Goal: Task Accomplishment & Management: Use online tool/utility

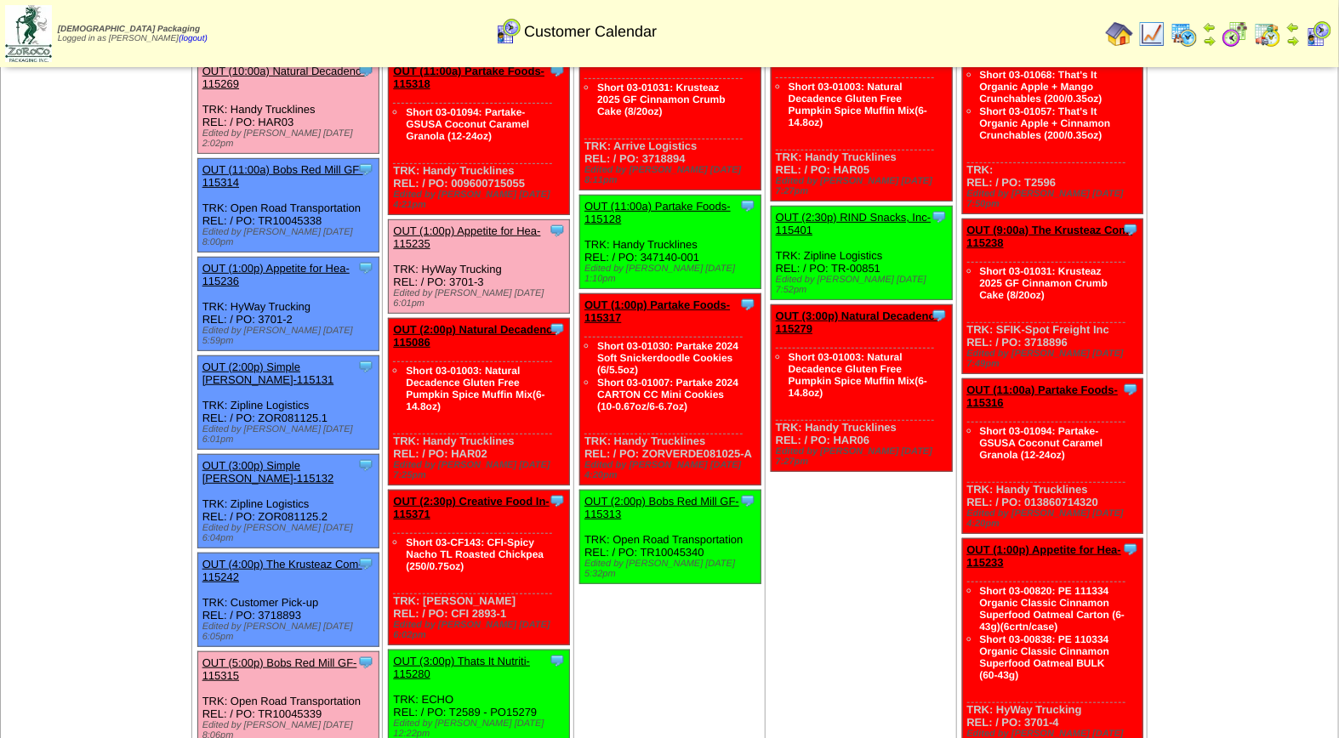
scroll to position [283, 0]
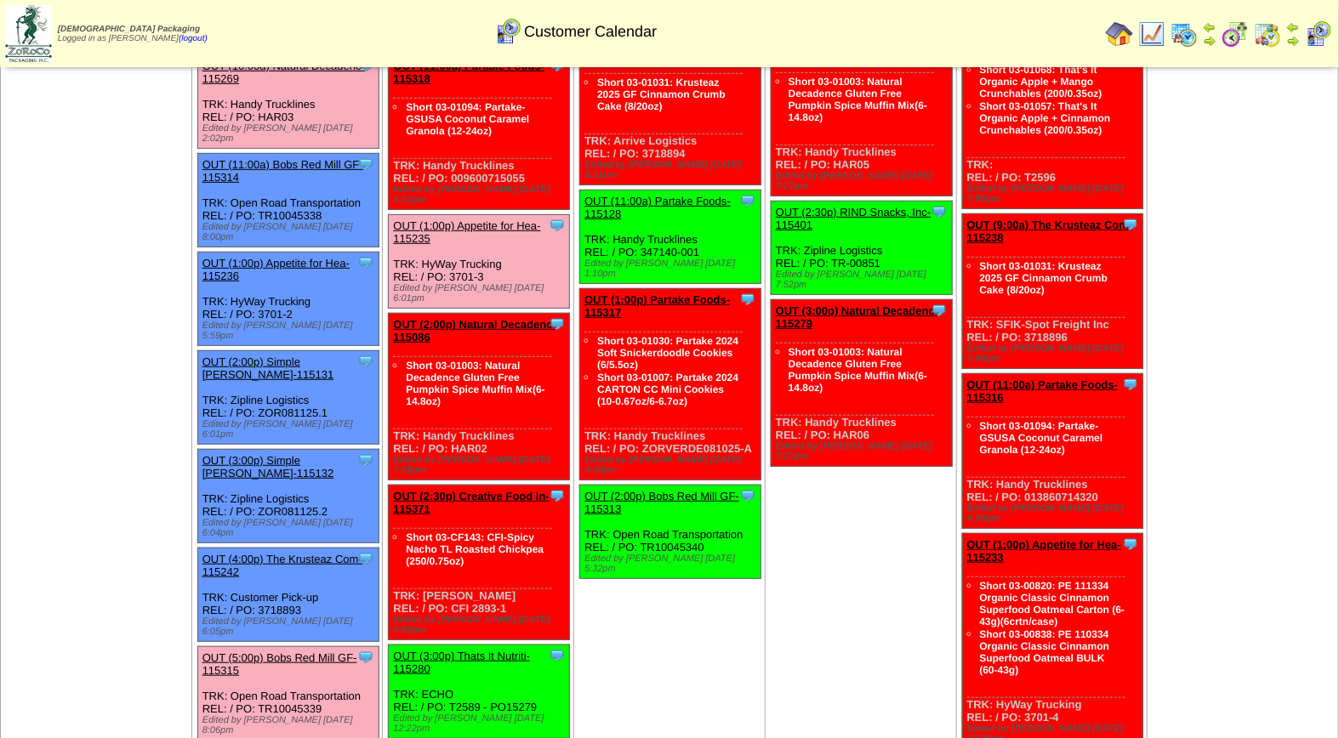
click at [274, 652] on link "OUT (5:00p) Bobs Red Mill GF-115315" at bounding box center [279, 665] width 155 height 26
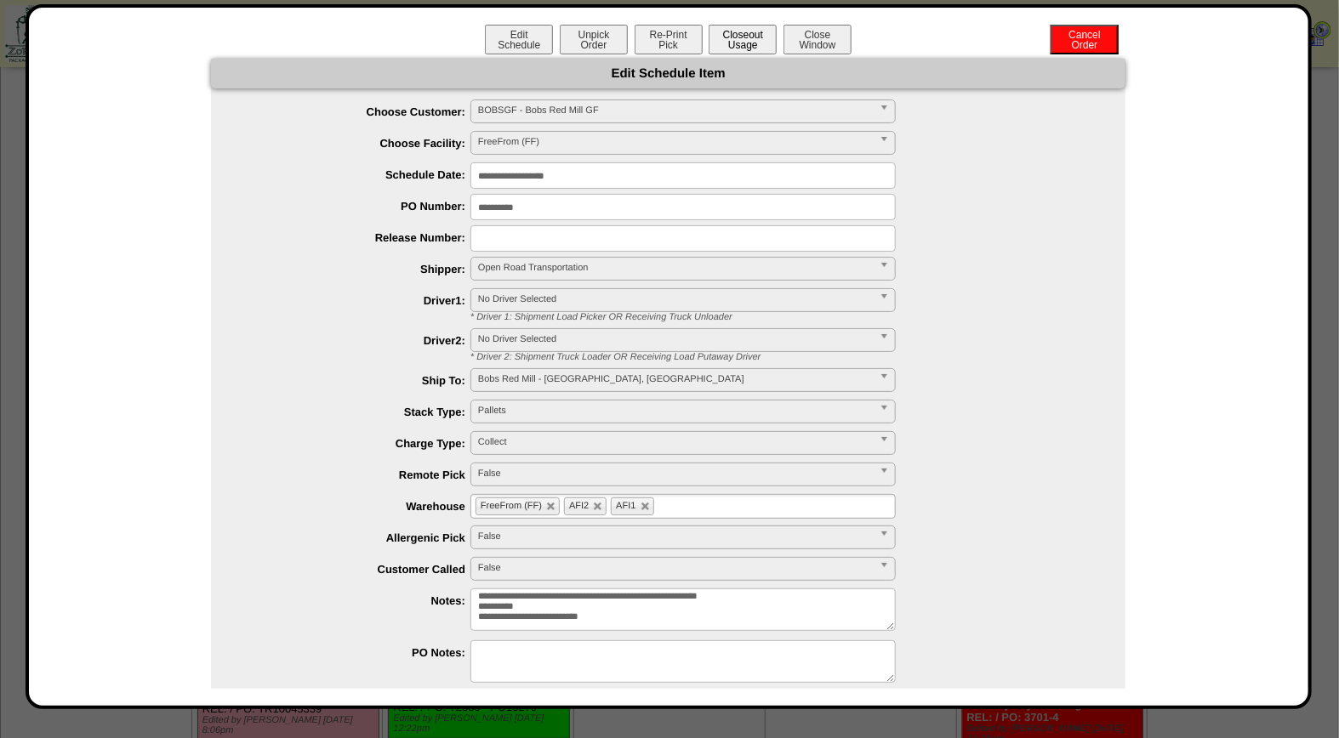
click at [750, 41] on button "Closeout Usage" at bounding box center [743, 40] width 68 height 30
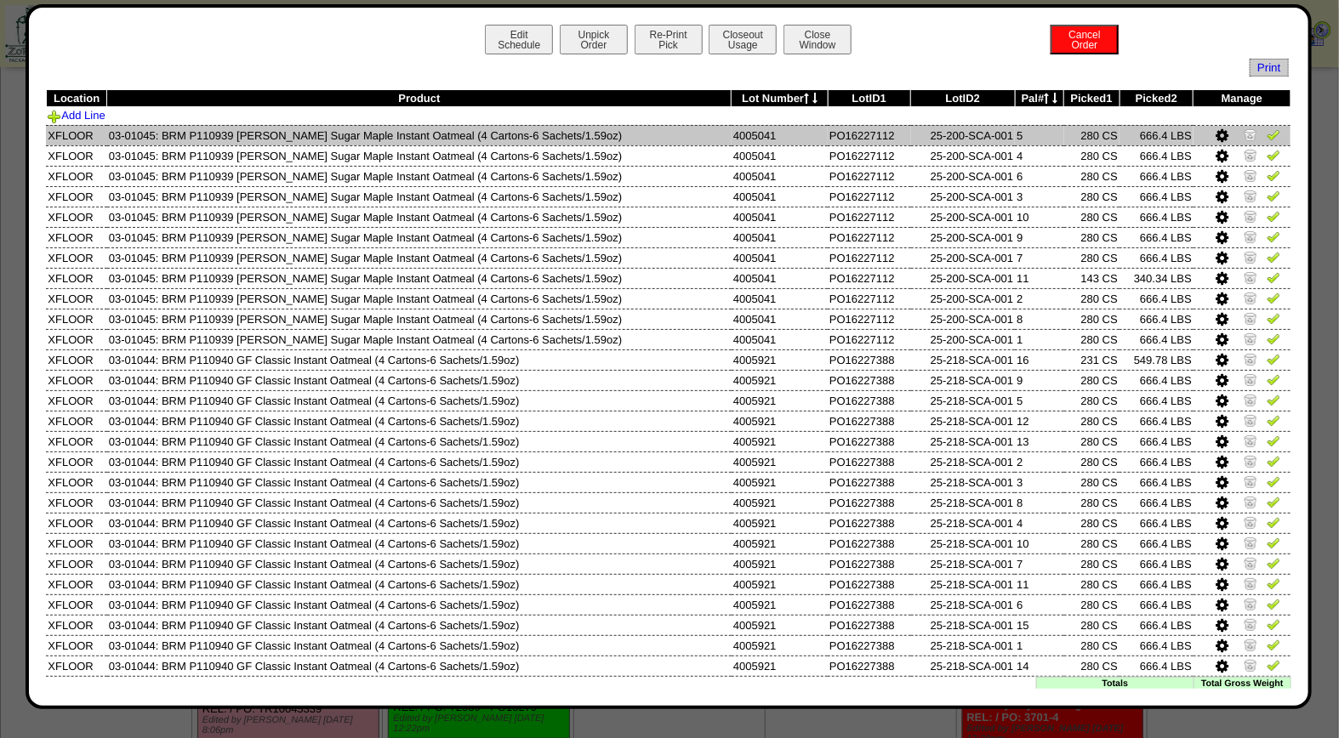
click at [1267, 134] on img at bounding box center [1274, 135] width 14 height 14
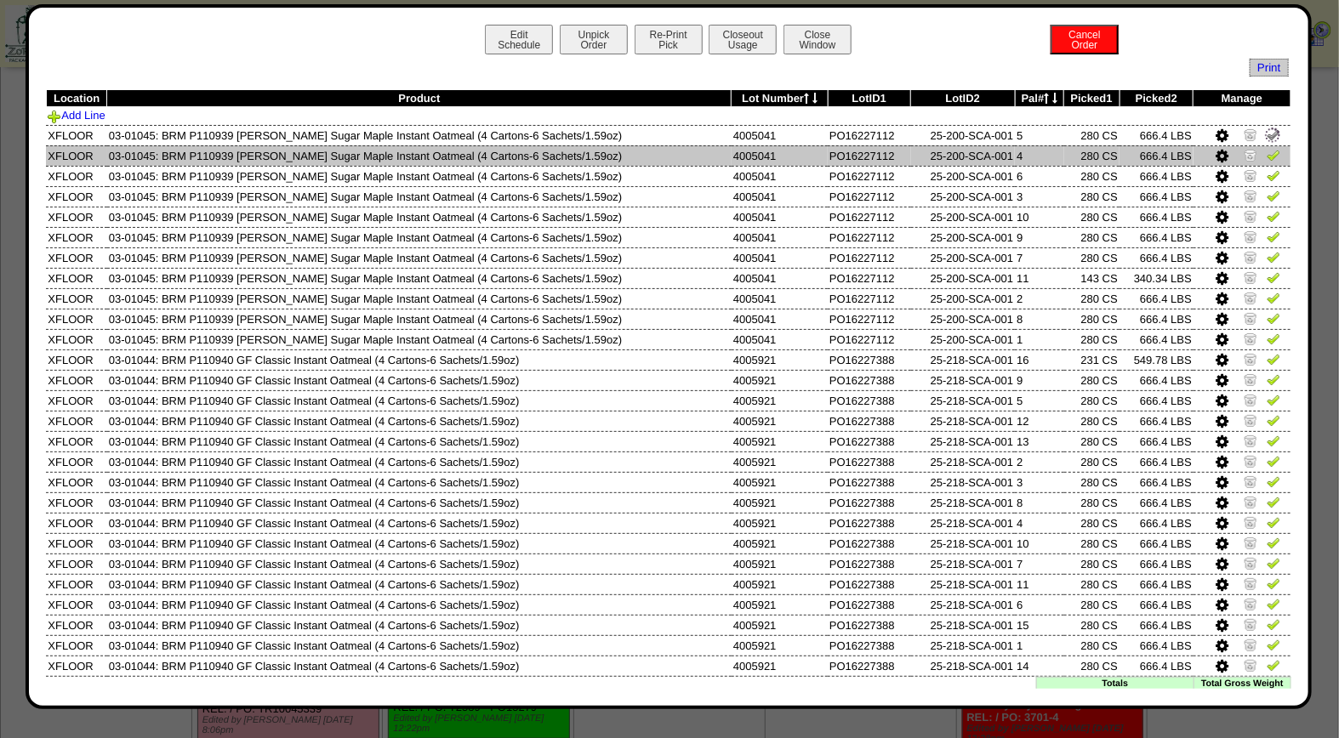
click at [1267, 156] on img at bounding box center [1274, 155] width 14 height 14
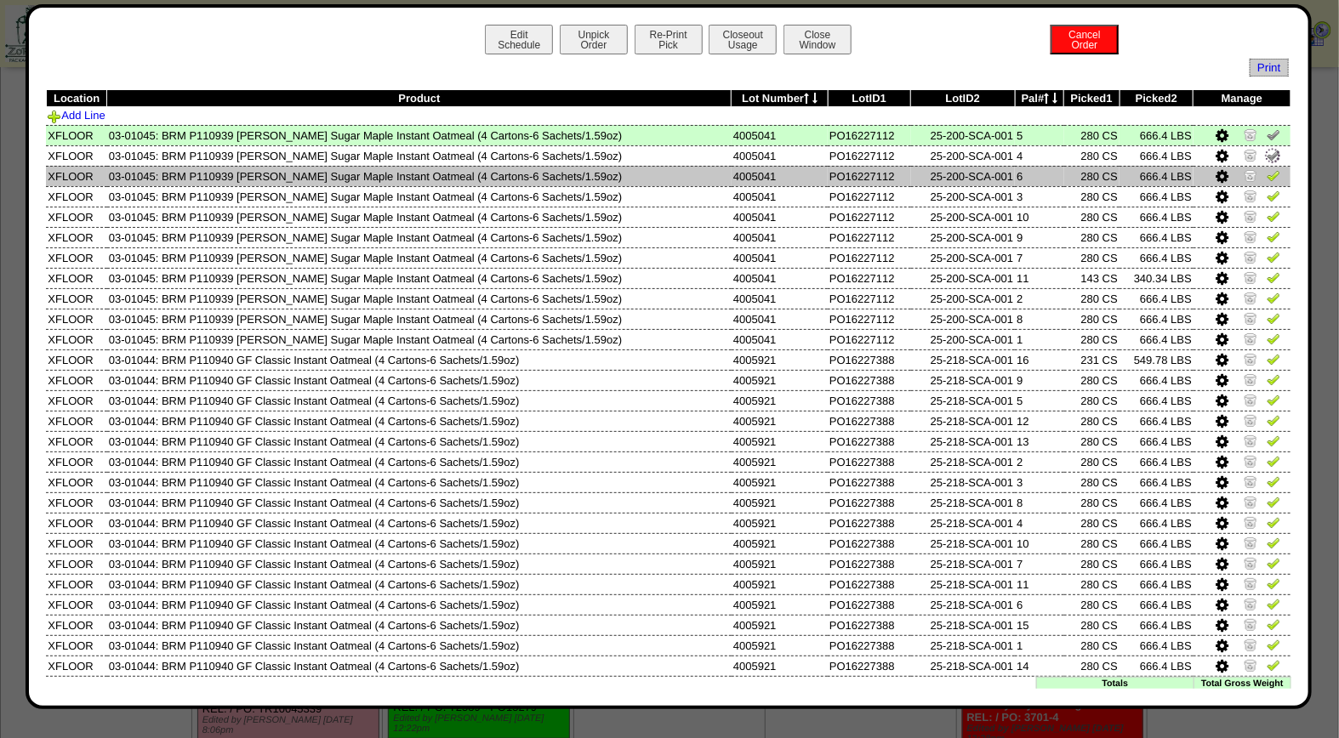
click at [1267, 177] on img at bounding box center [1274, 175] width 14 height 14
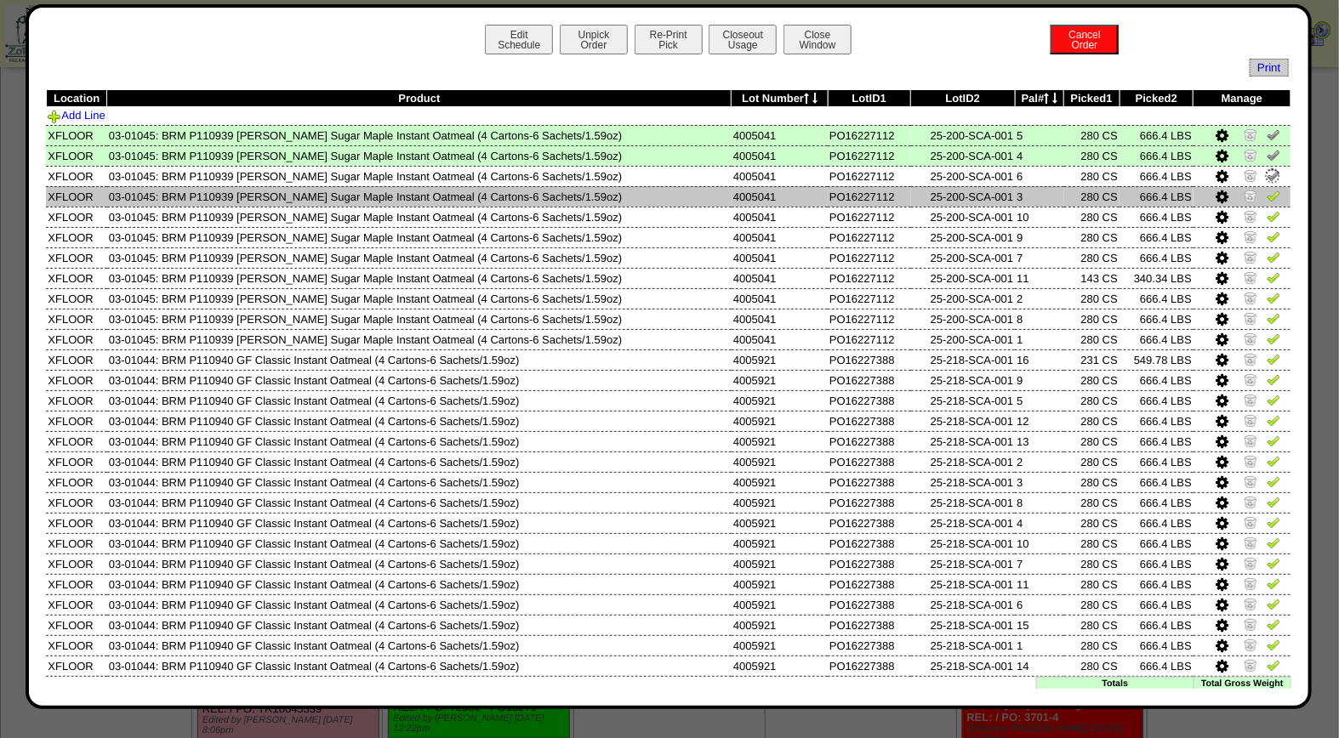
click at [1267, 201] on img at bounding box center [1274, 196] width 14 height 14
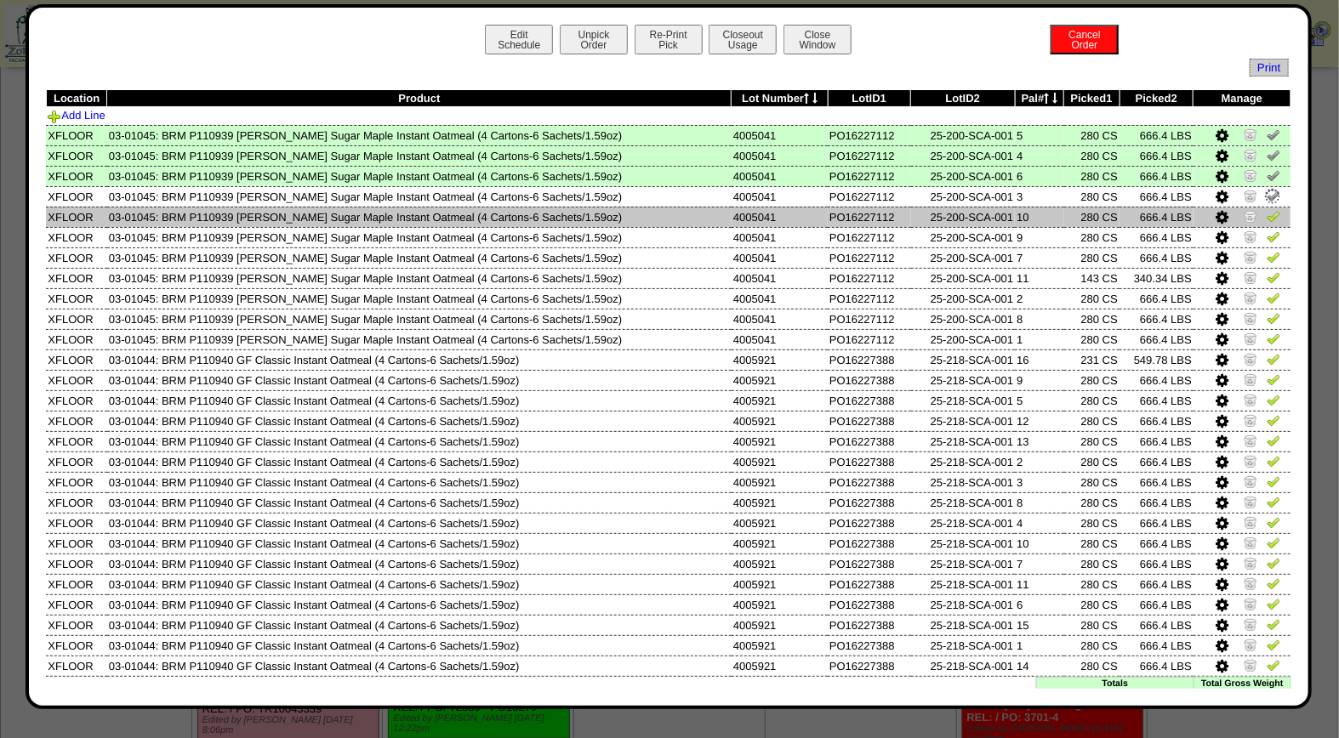
click at [1267, 219] on img at bounding box center [1274, 216] width 14 height 14
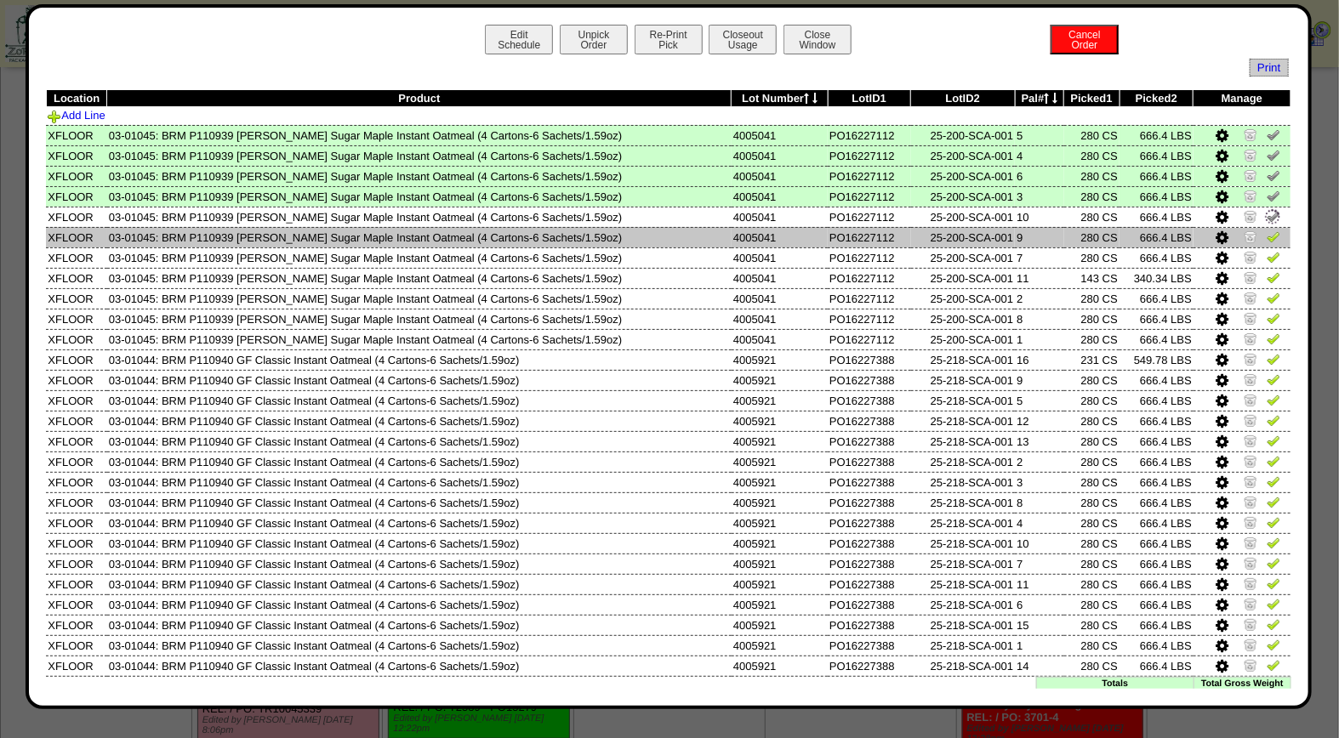
click at [1267, 235] on img at bounding box center [1274, 237] width 14 height 14
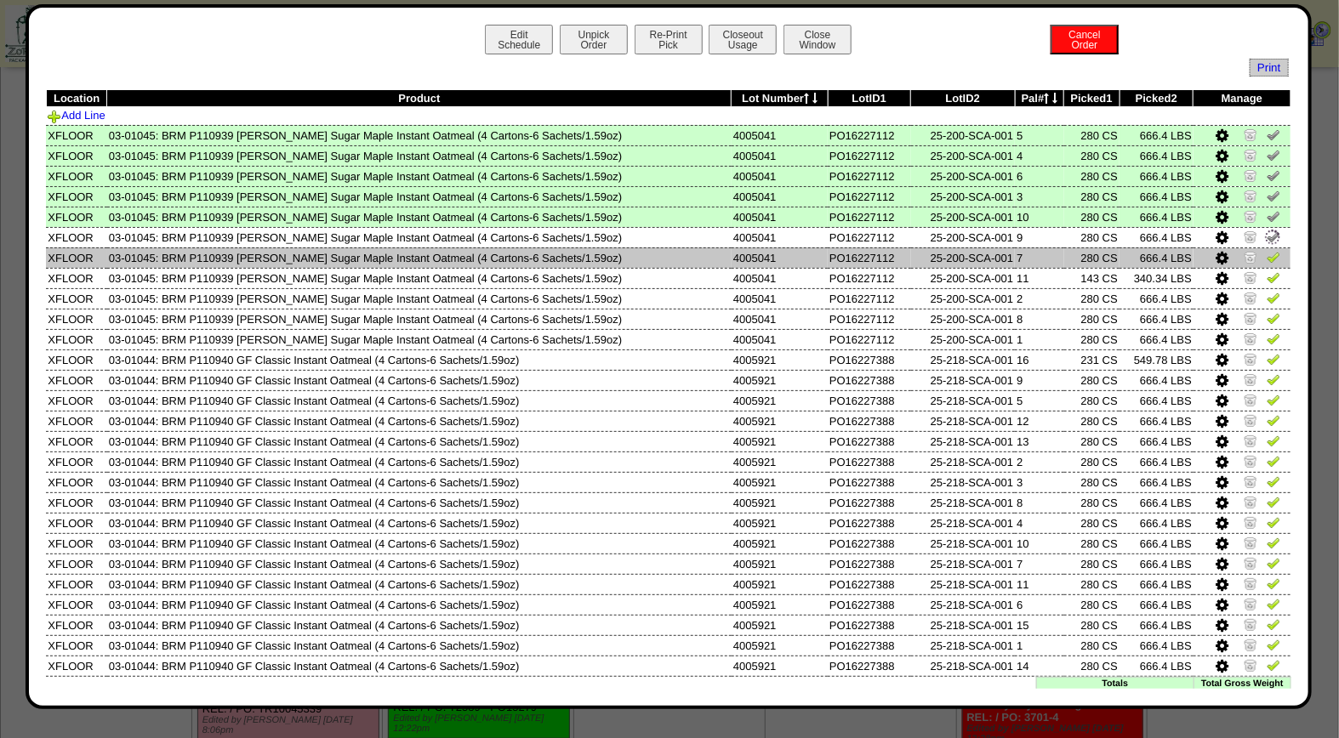
click at [1267, 251] on img at bounding box center [1274, 257] width 14 height 14
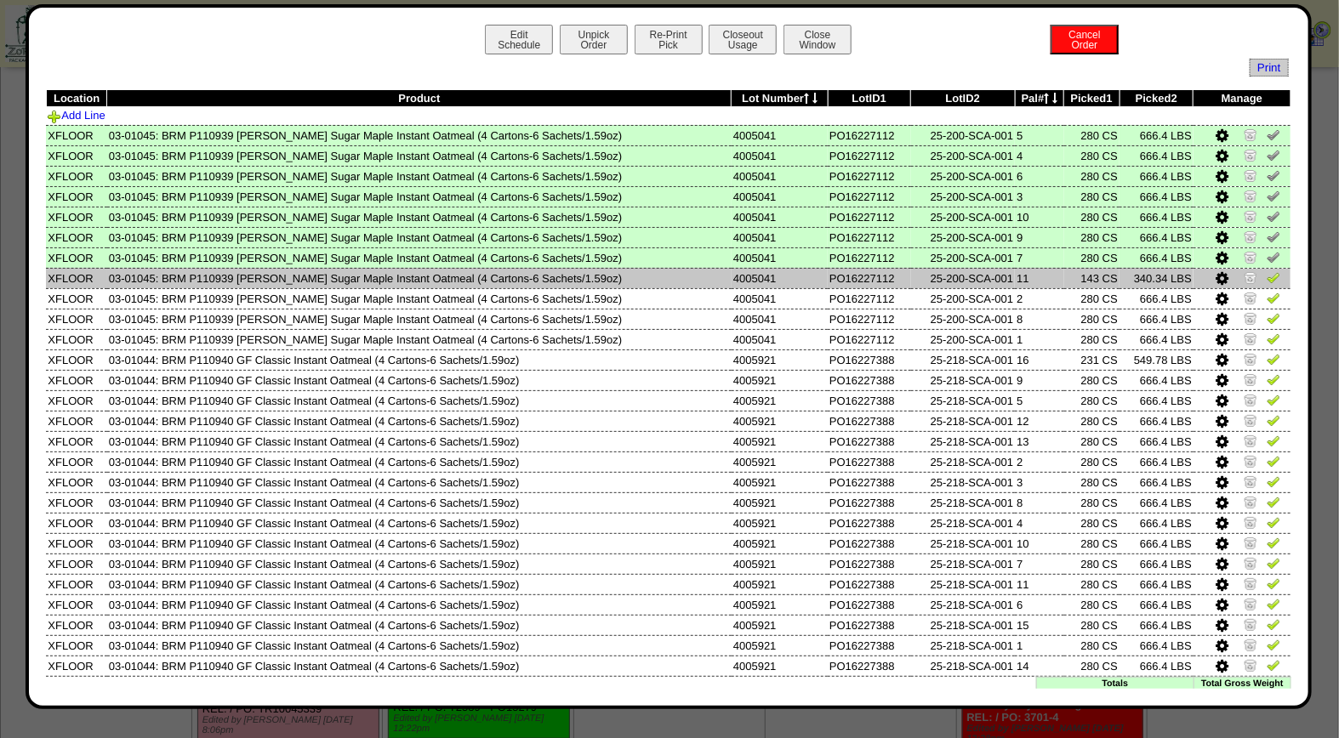
click at [1267, 271] on img at bounding box center [1274, 278] width 14 height 14
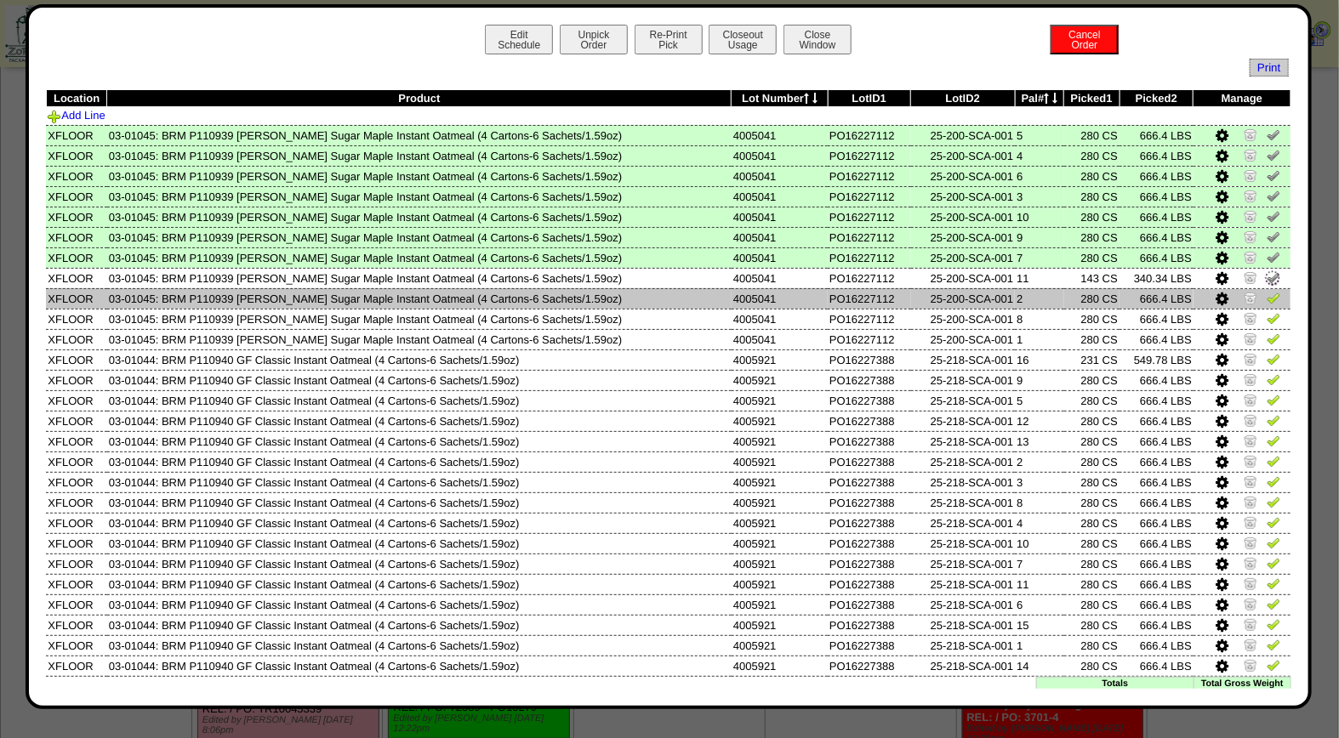
click at [1267, 292] on img at bounding box center [1274, 298] width 14 height 14
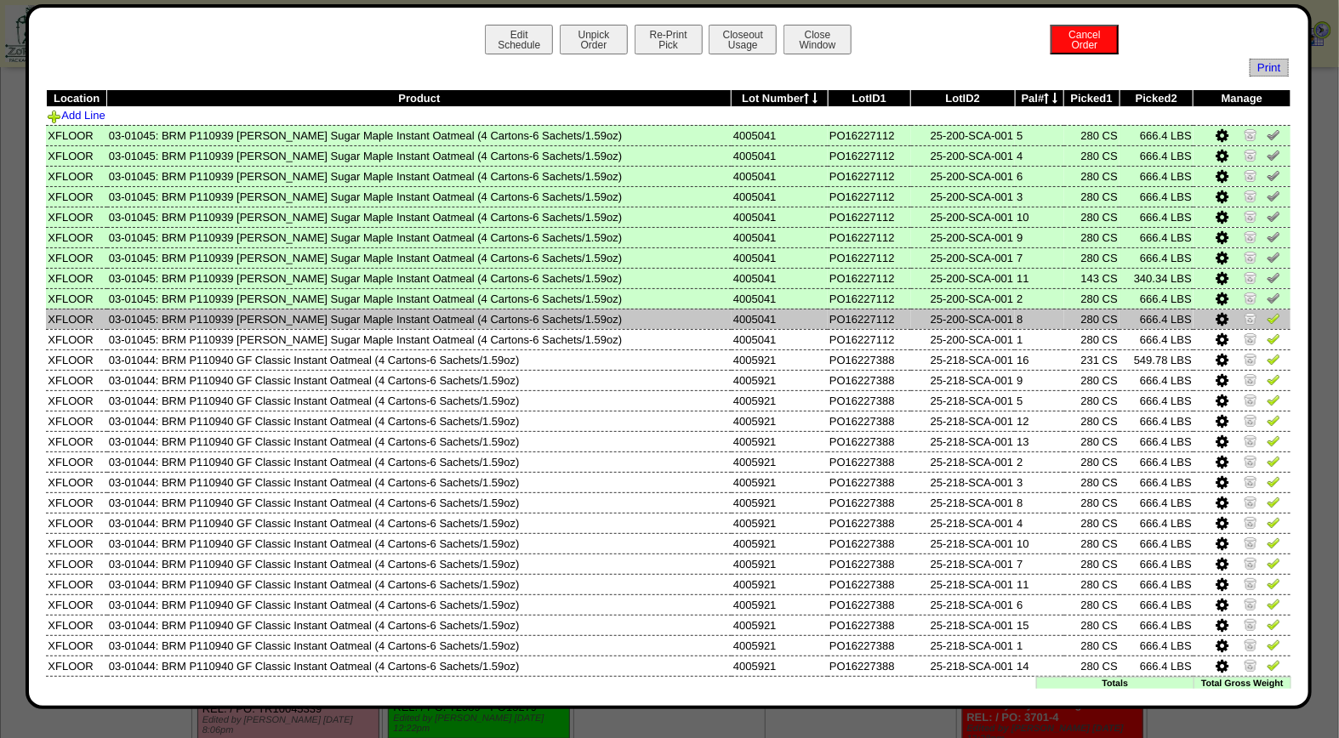
click at [1267, 311] on img at bounding box center [1274, 318] width 14 height 14
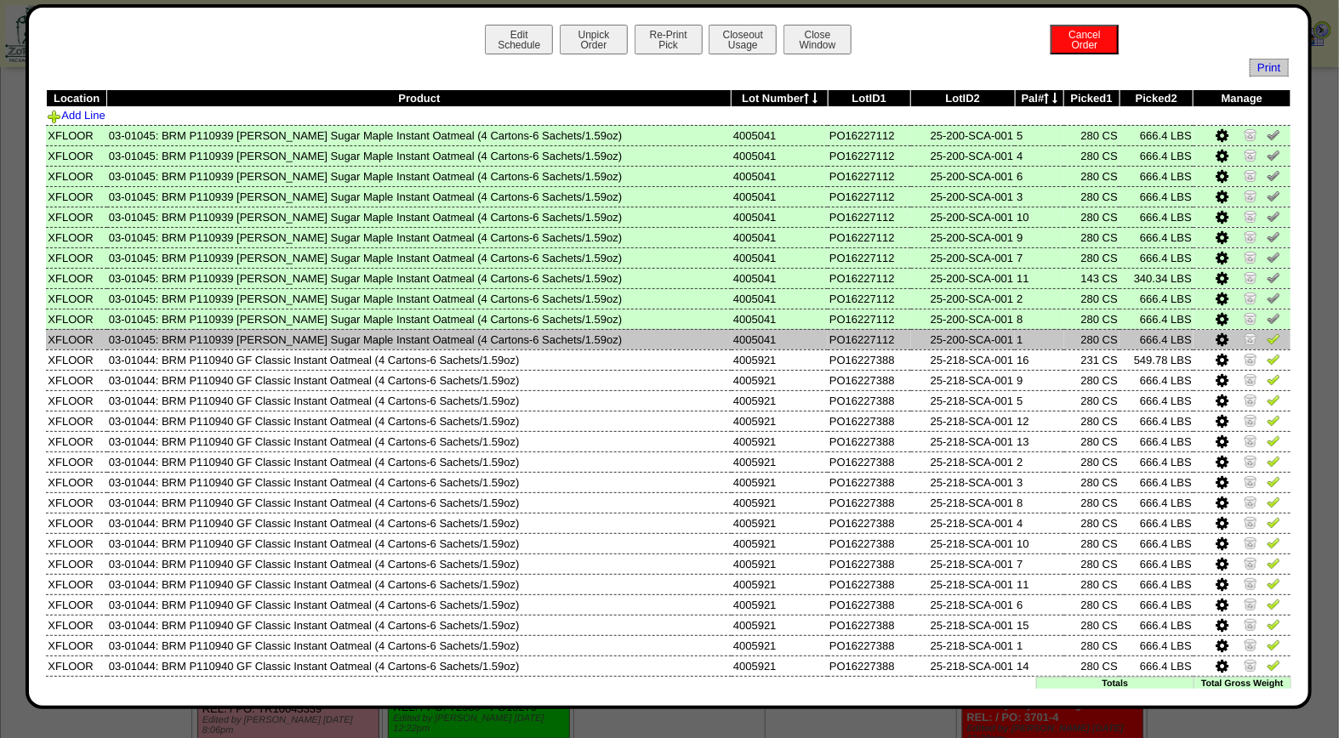
click at [1267, 332] on img at bounding box center [1274, 339] width 14 height 14
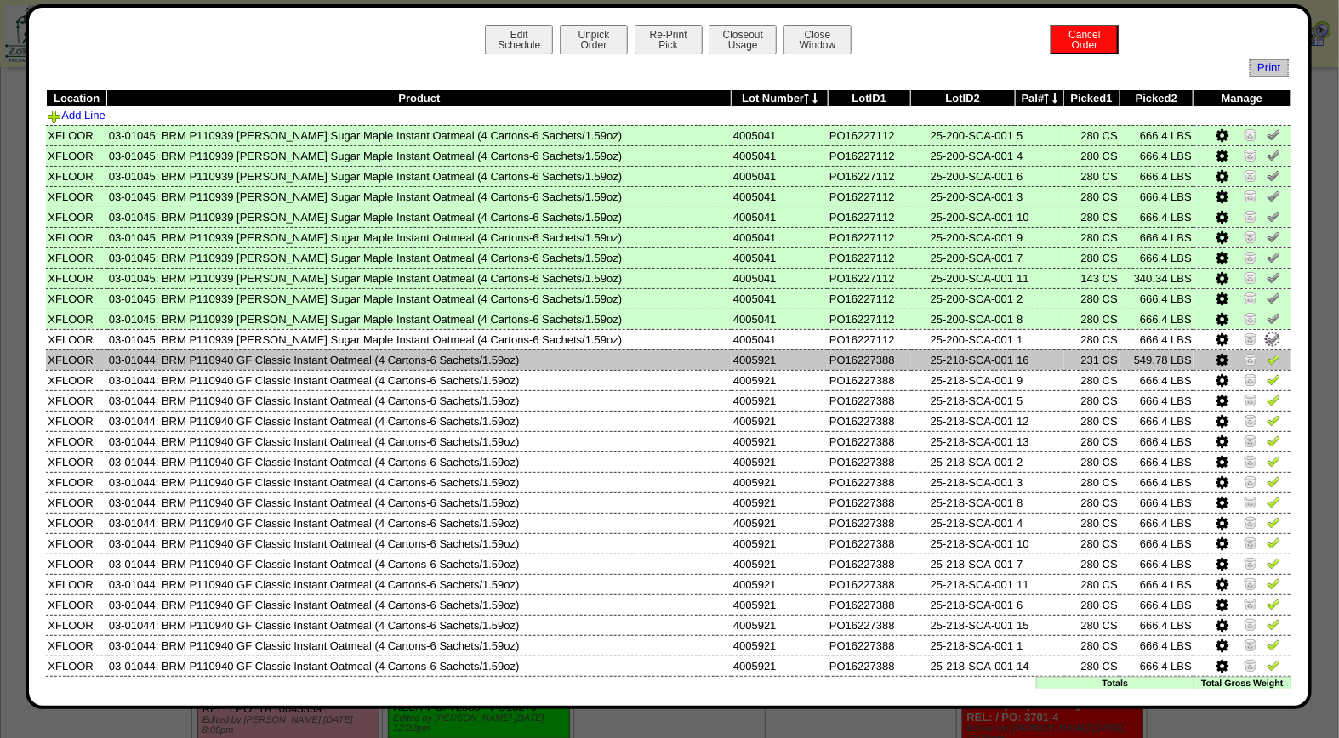
click at [1267, 358] on img at bounding box center [1274, 359] width 14 height 14
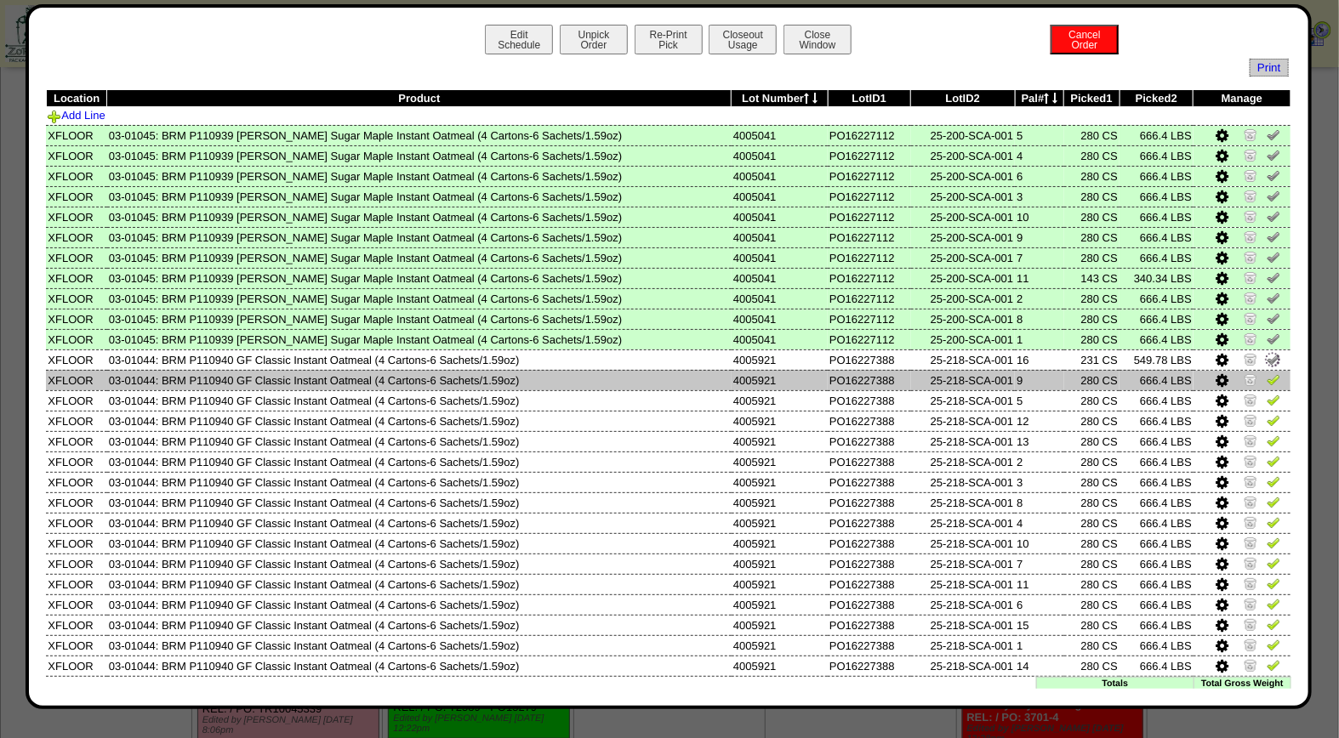
click at [1267, 374] on img at bounding box center [1274, 380] width 14 height 14
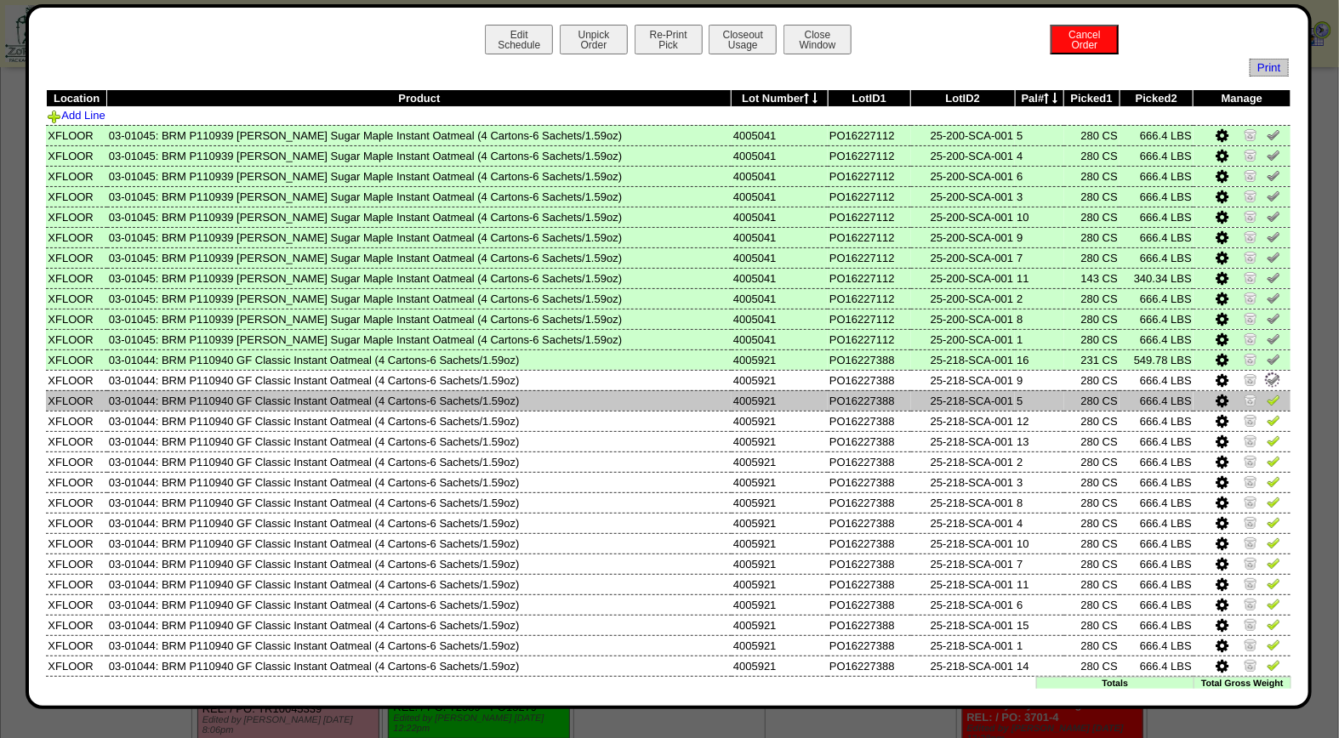
click at [1267, 393] on img at bounding box center [1274, 400] width 14 height 14
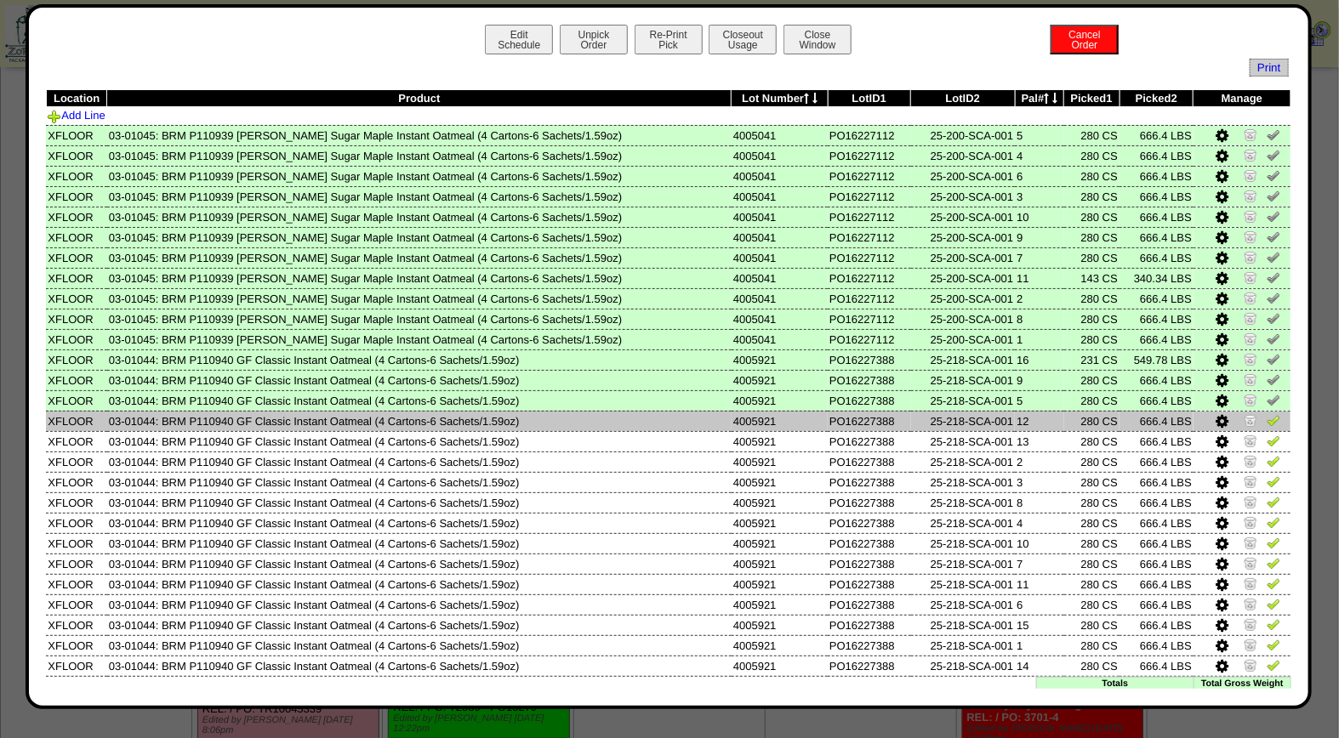
click at [1267, 418] on img at bounding box center [1274, 420] width 14 height 14
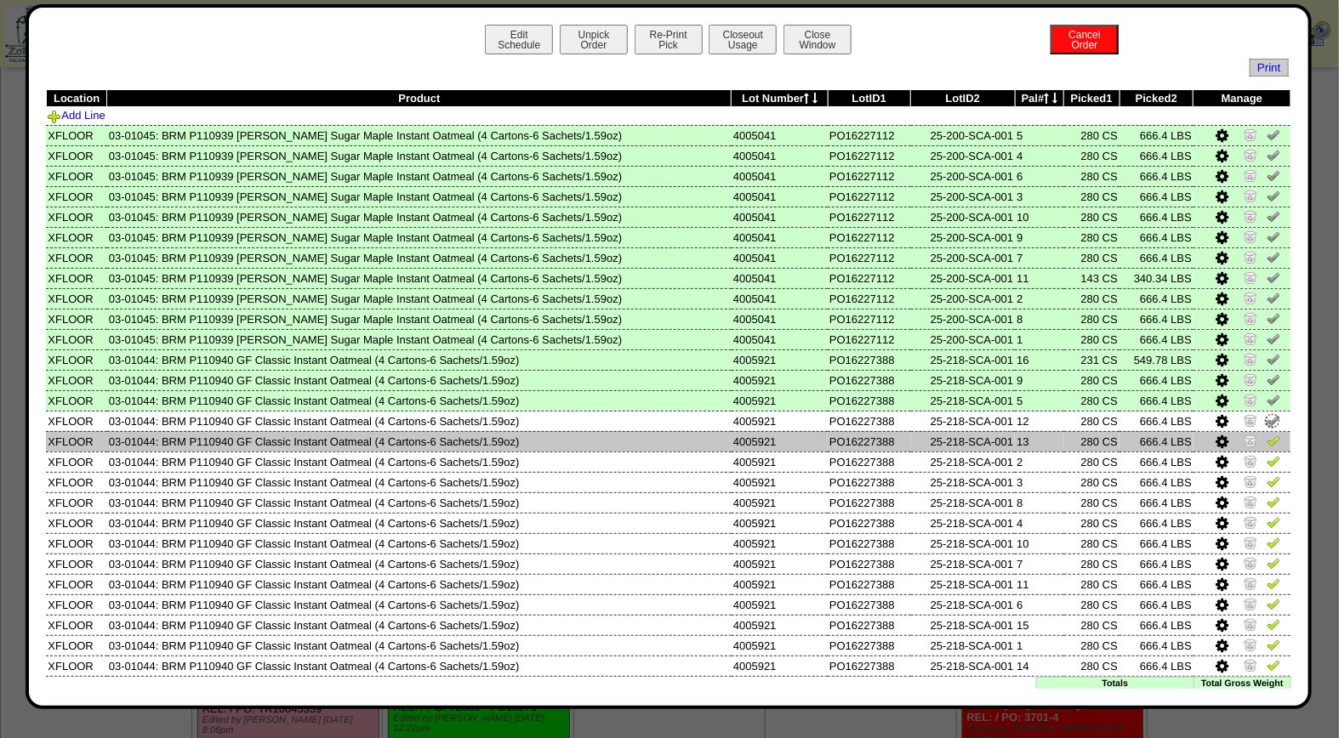
click at [1267, 437] on img at bounding box center [1274, 441] width 14 height 14
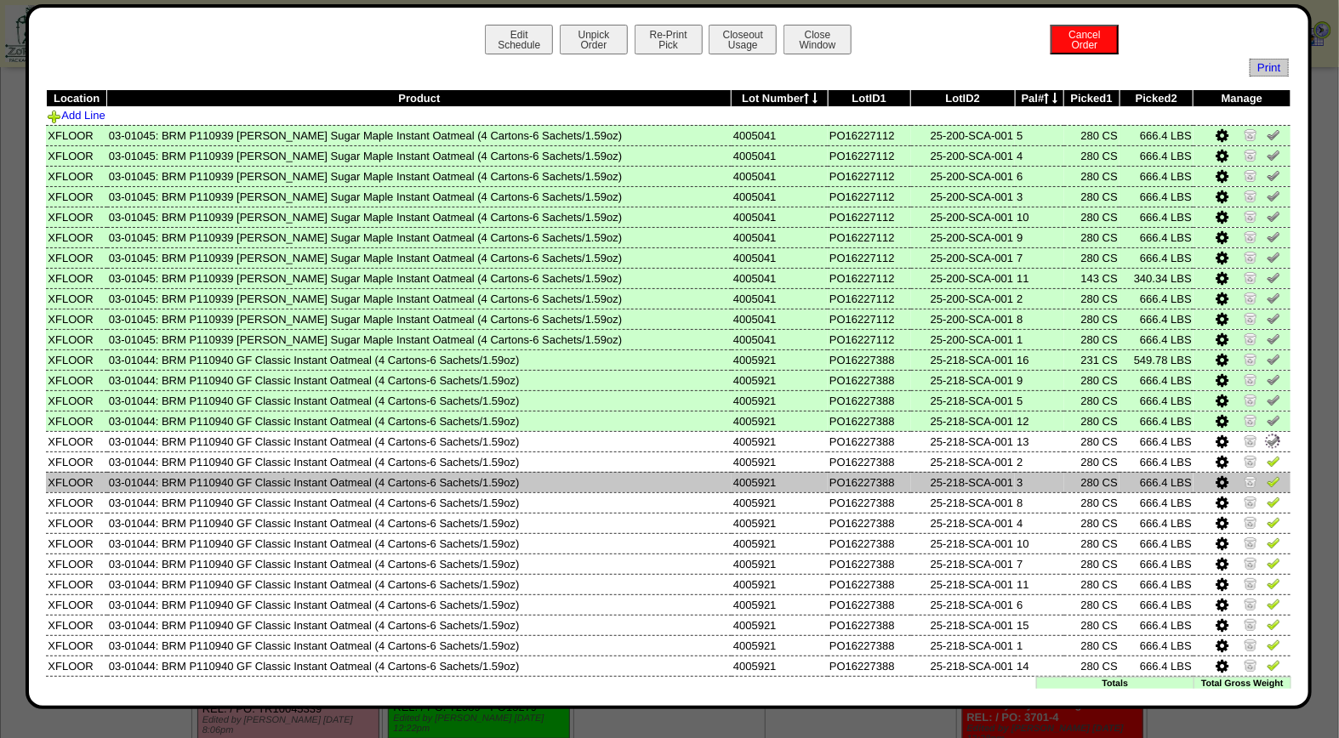
drag, startPoint x: 1261, startPoint y: 454, endPoint x: 1257, endPoint y: 466, distance: 12.6
click at [1267, 455] on img at bounding box center [1274, 461] width 14 height 14
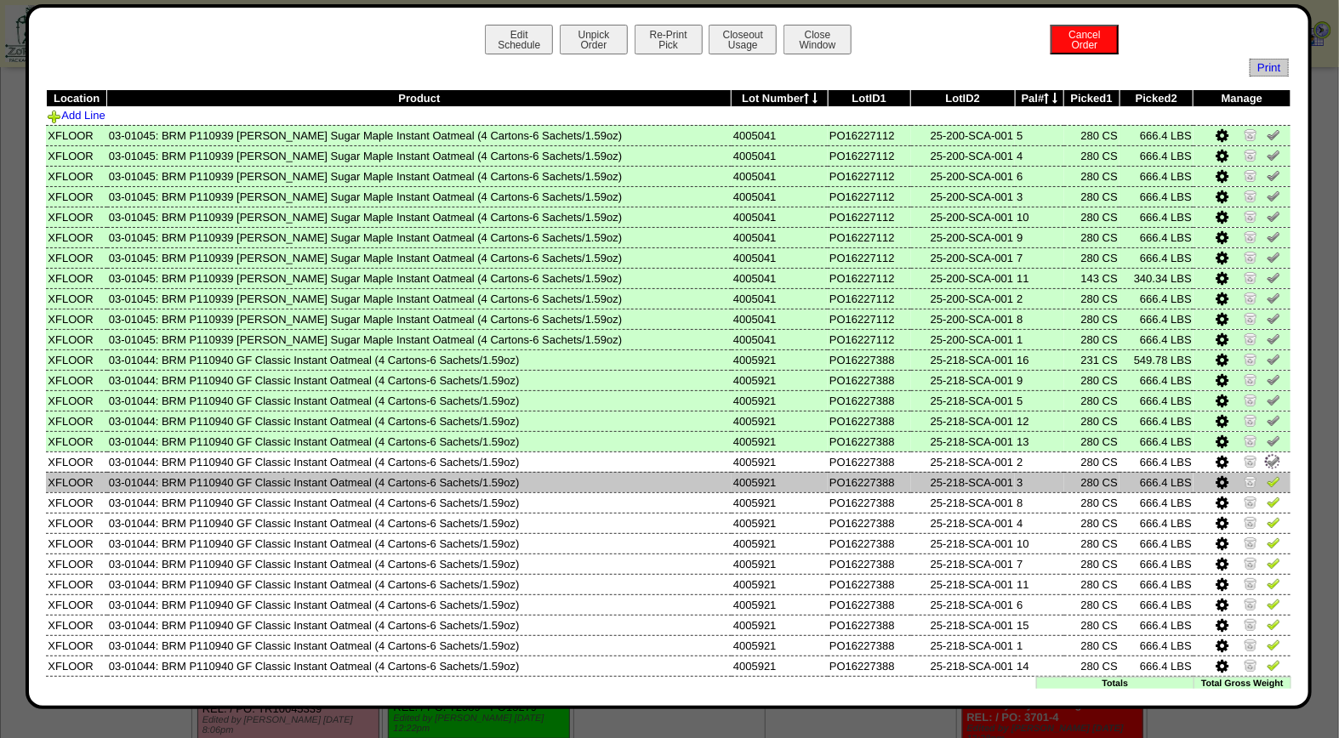
click at [1267, 475] on img at bounding box center [1274, 482] width 14 height 14
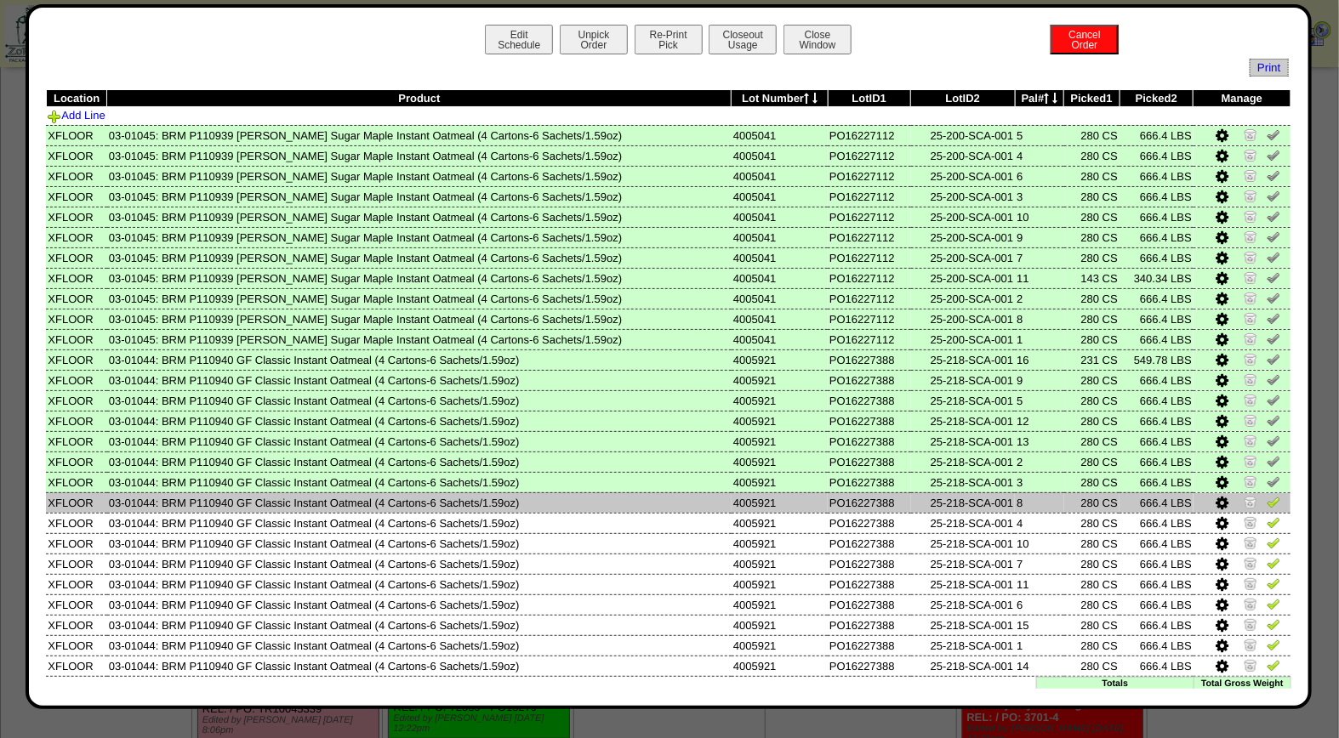
click at [1267, 497] on img at bounding box center [1274, 502] width 14 height 14
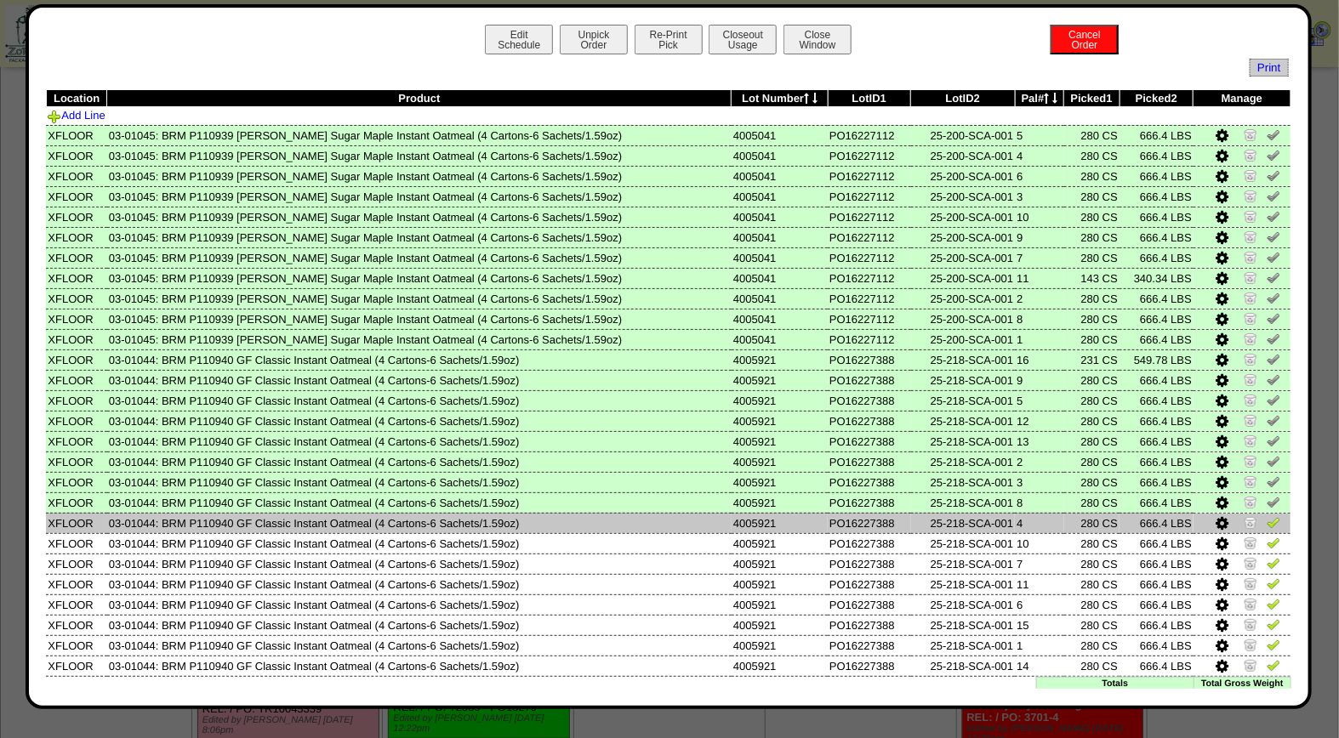
click at [1267, 516] on img at bounding box center [1274, 523] width 14 height 14
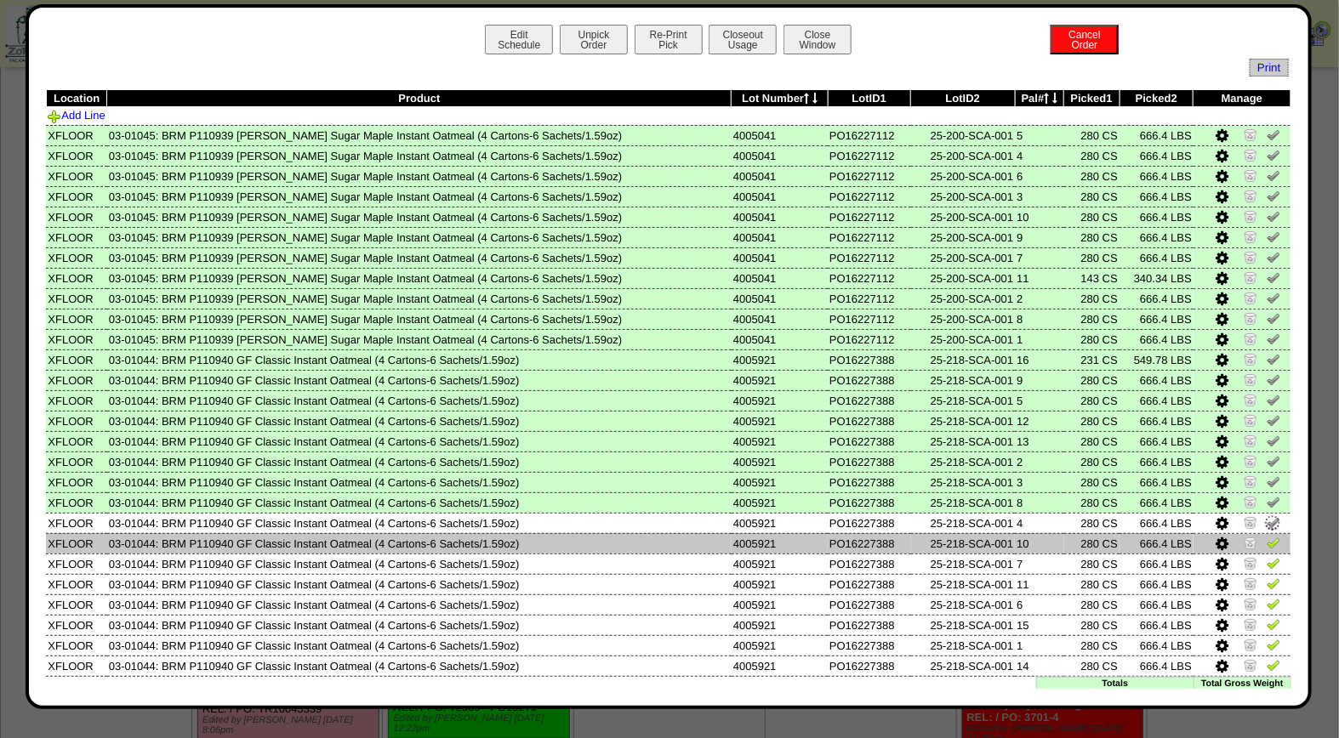
click at [1267, 536] on img at bounding box center [1274, 543] width 14 height 14
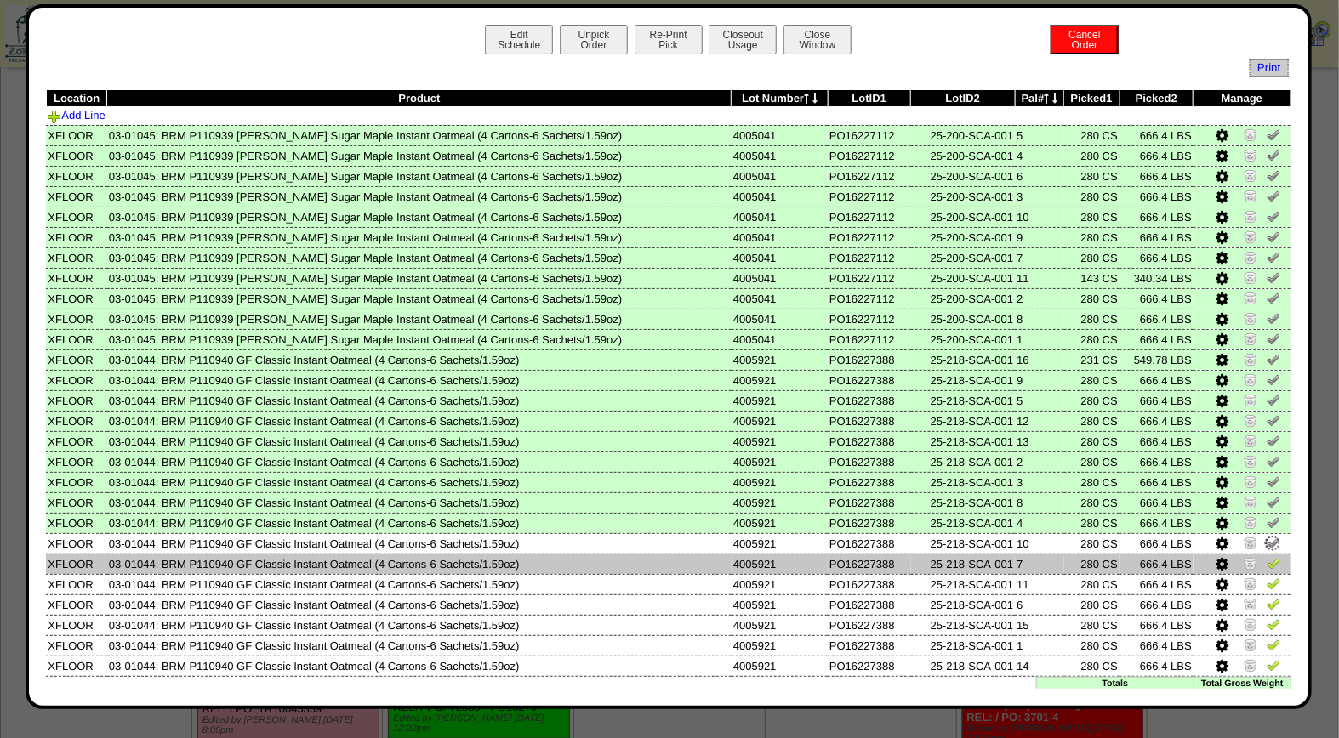
click at [1267, 556] on img at bounding box center [1274, 563] width 14 height 14
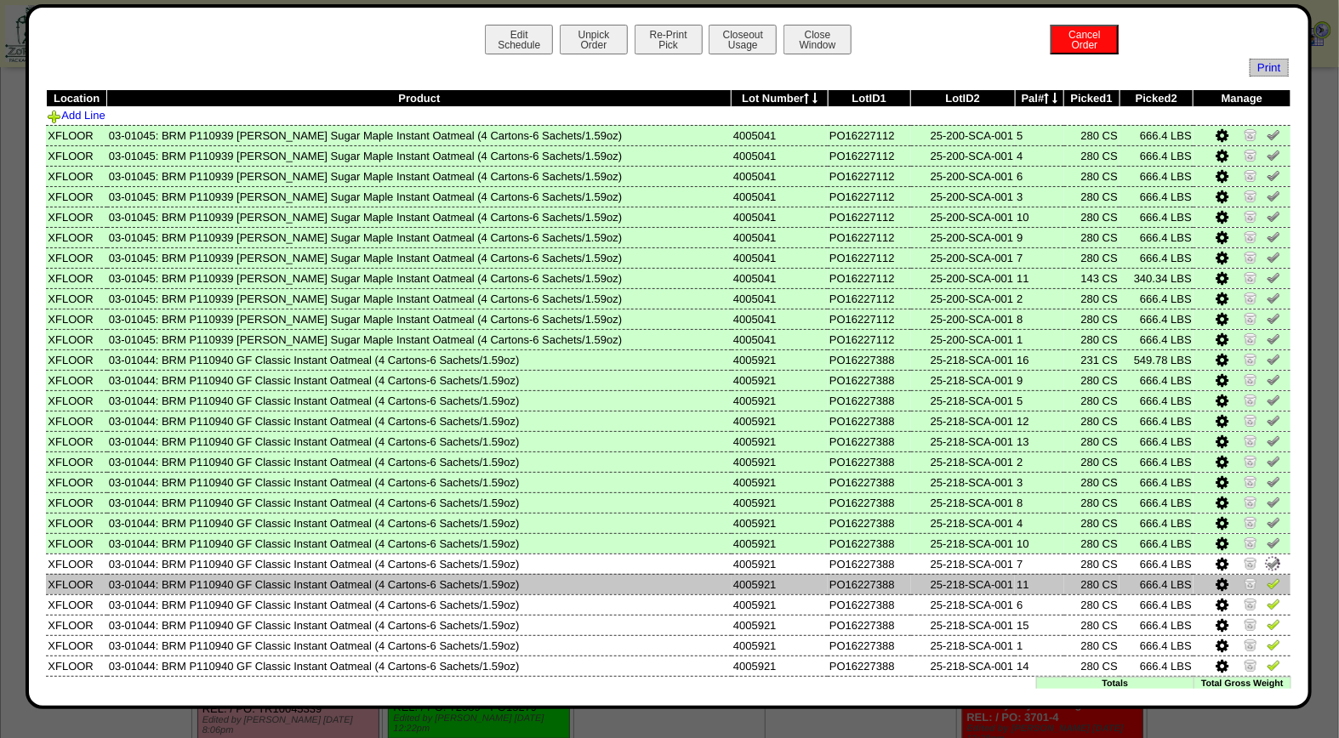
click at [1267, 577] on img at bounding box center [1274, 584] width 14 height 14
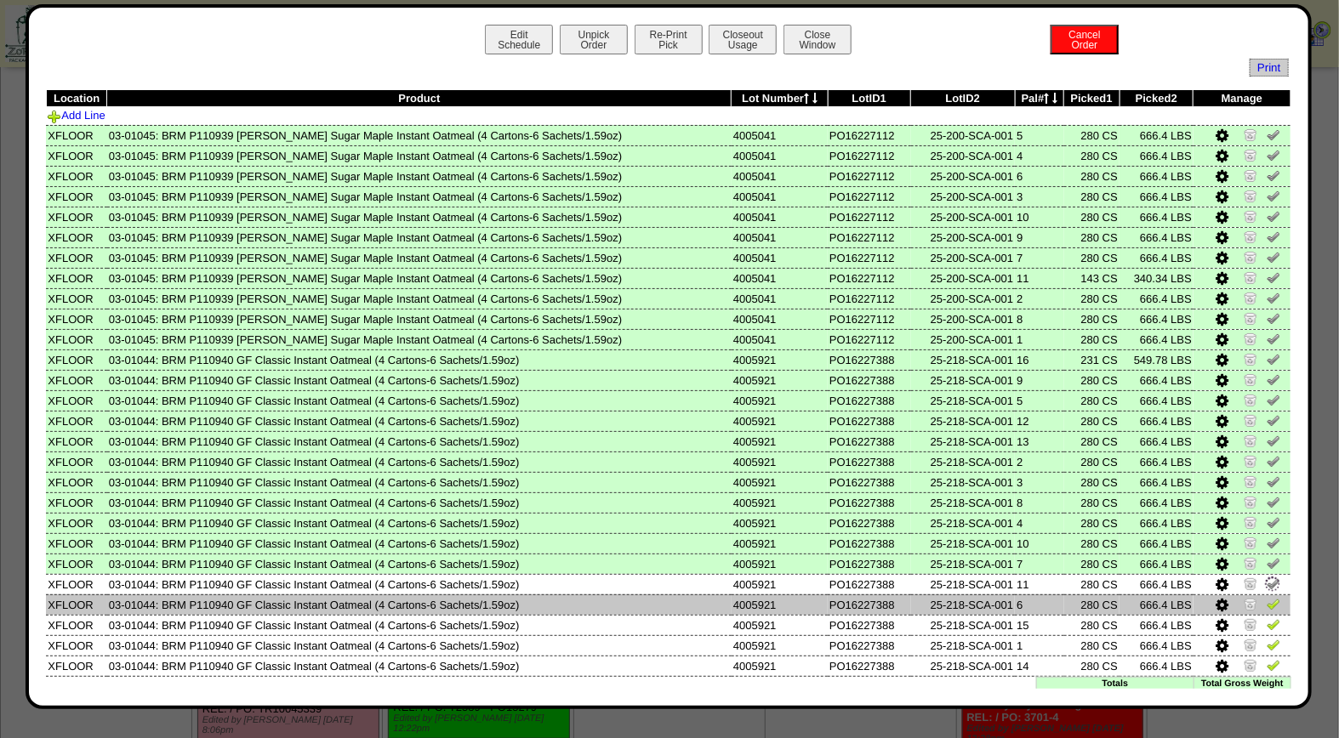
click at [1267, 597] on img at bounding box center [1274, 604] width 14 height 14
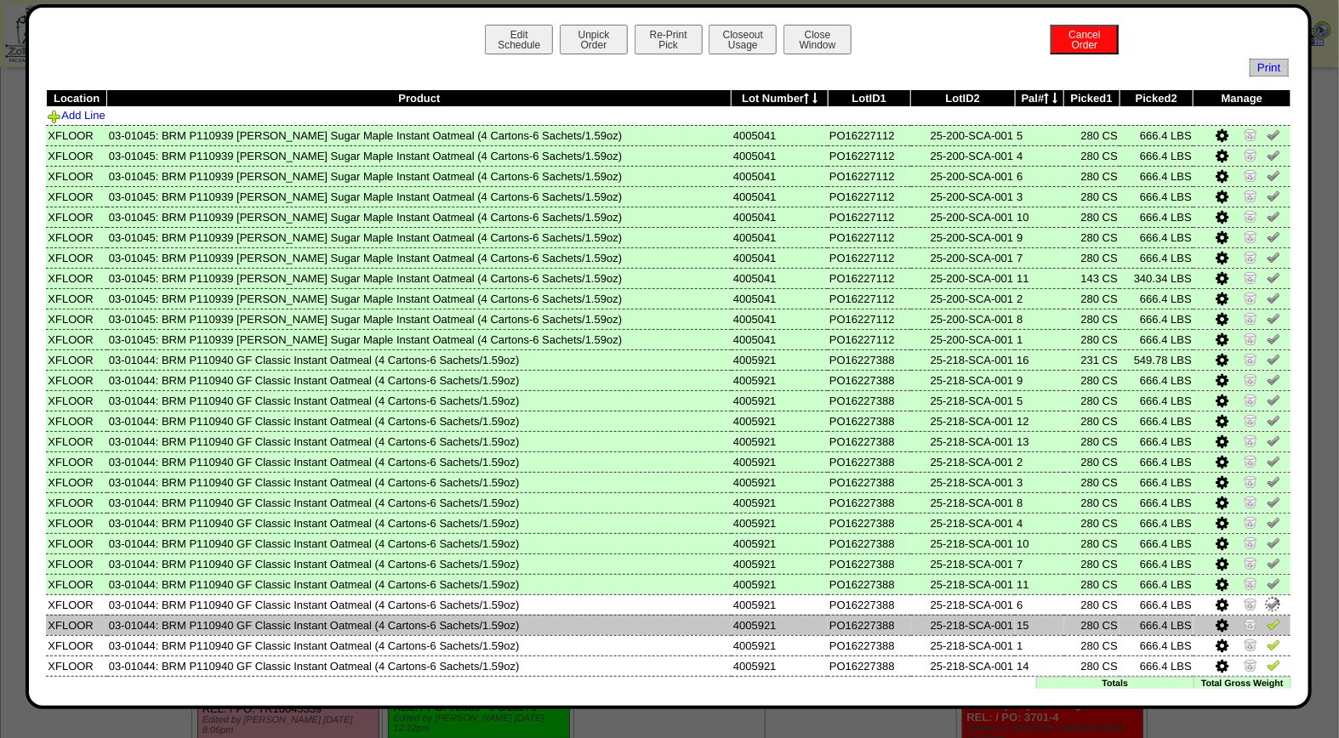
click at [1267, 618] on img at bounding box center [1274, 625] width 14 height 14
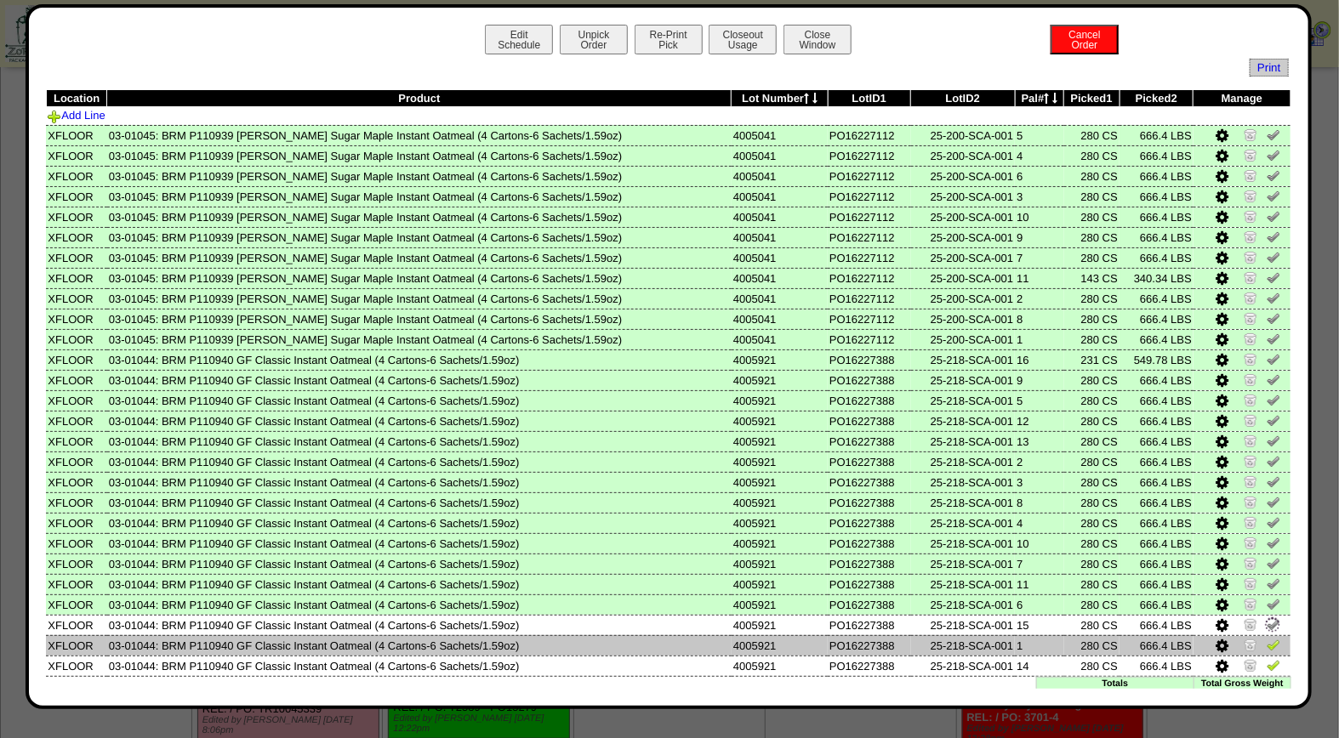
click at [1267, 638] on img at bounding box center [1274, 645] width 14 height 14
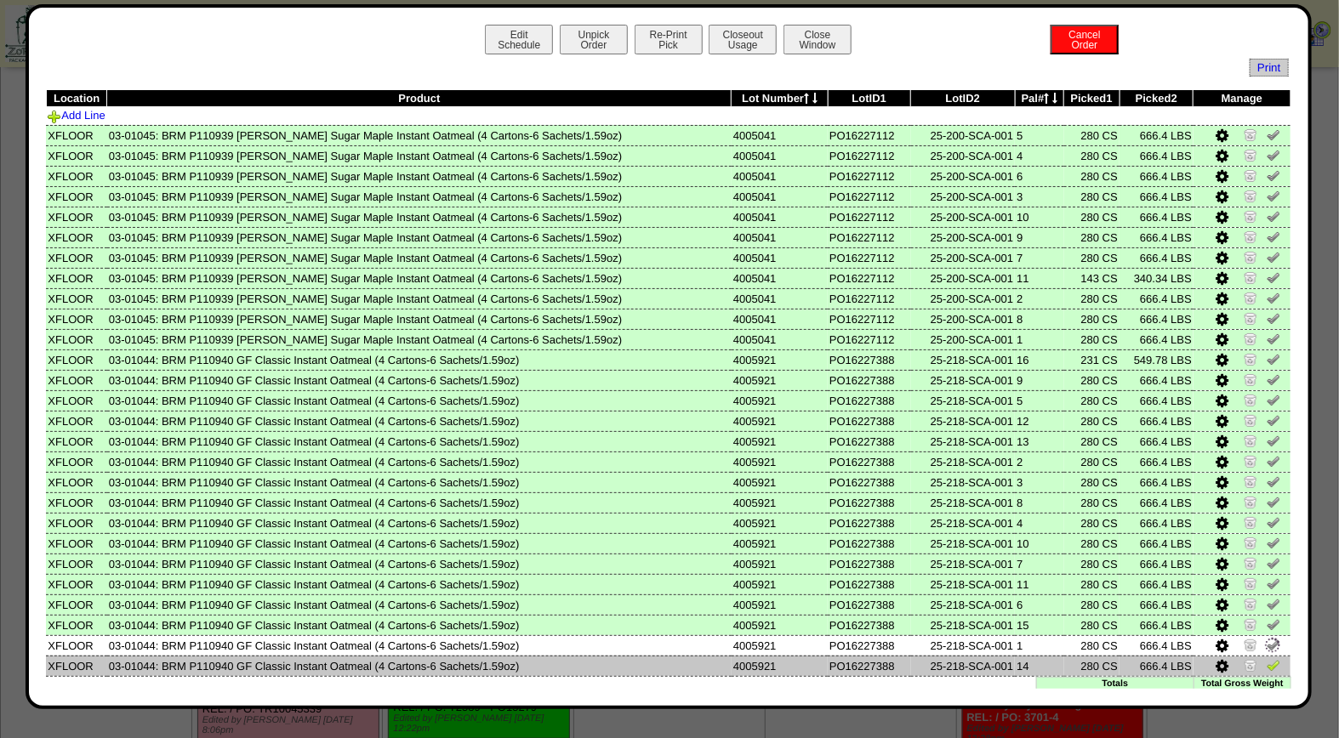
click at [1267, 659] on img at bounding box center [1274, 666] width 14 height 14
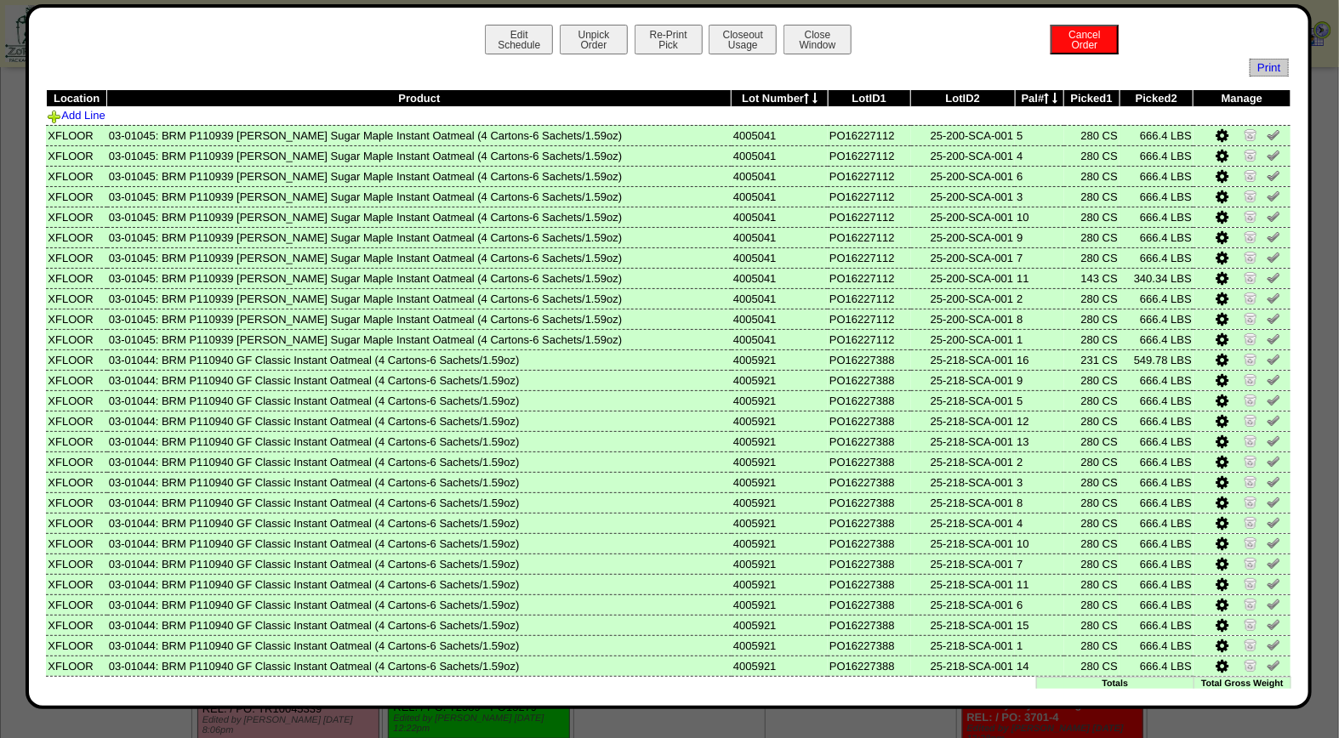
scroll to position [21, 0]
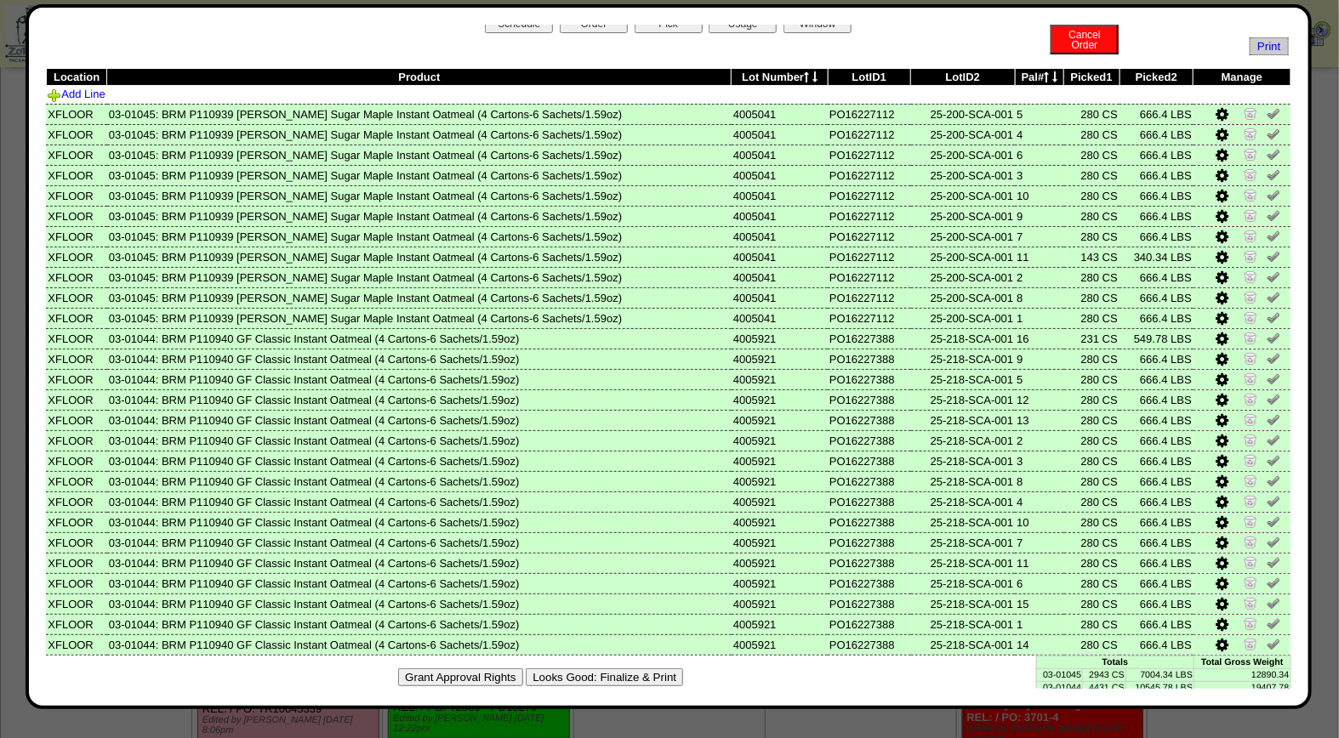
click at [636, 676] on button "Looks Good: Finalize & Print" at bounding box center [604, 678] width 157 height 18
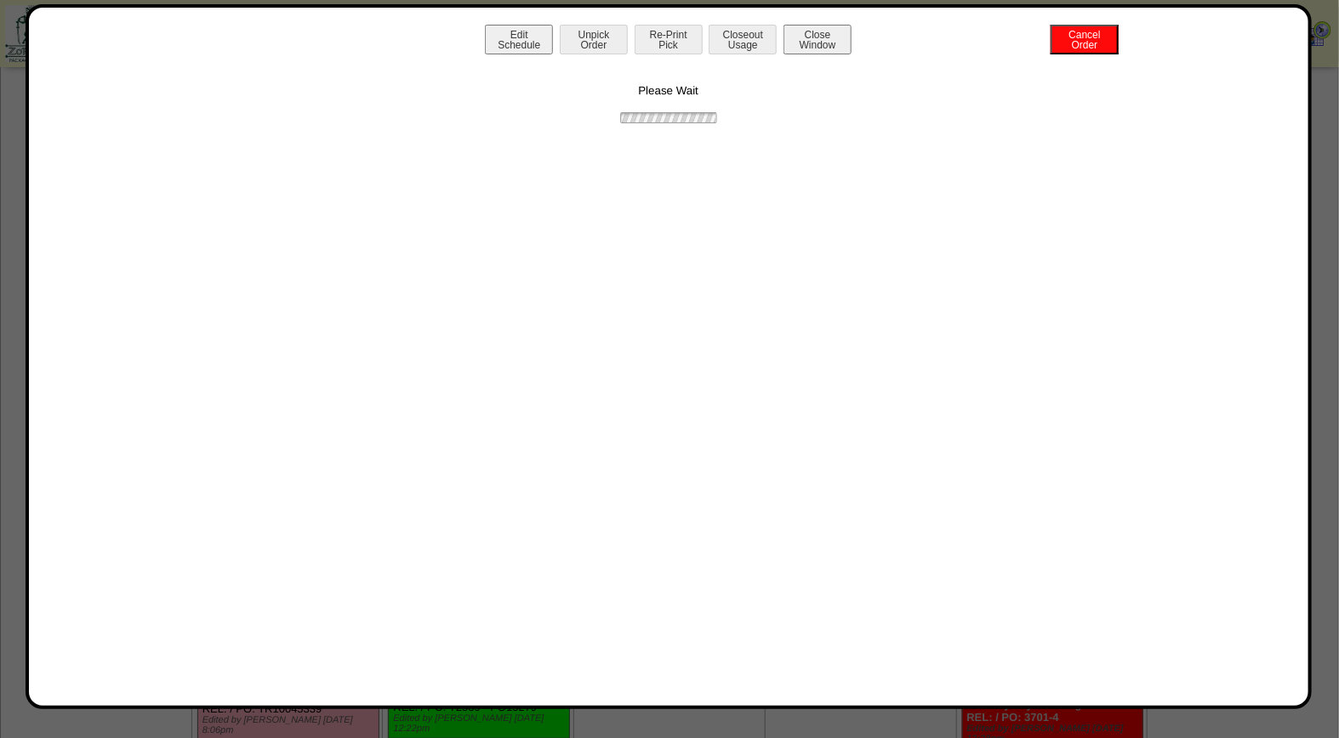
scroll to position [0, 0]
click at [653, 35] on button "Print BOL" at bounding box center [669, 40] width 68 height 30
